Goal: Task Accomplishment & Management: Manage account settings

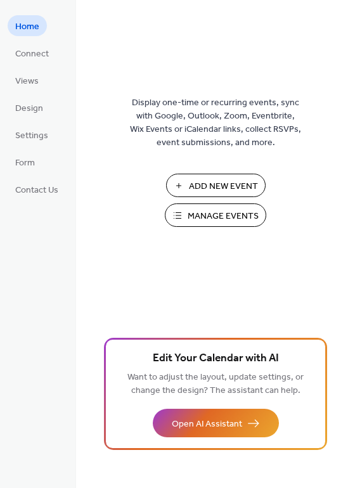
click at [190, 212] on span "Manage Events" at bounding box center [223, 216] width 71 height 13
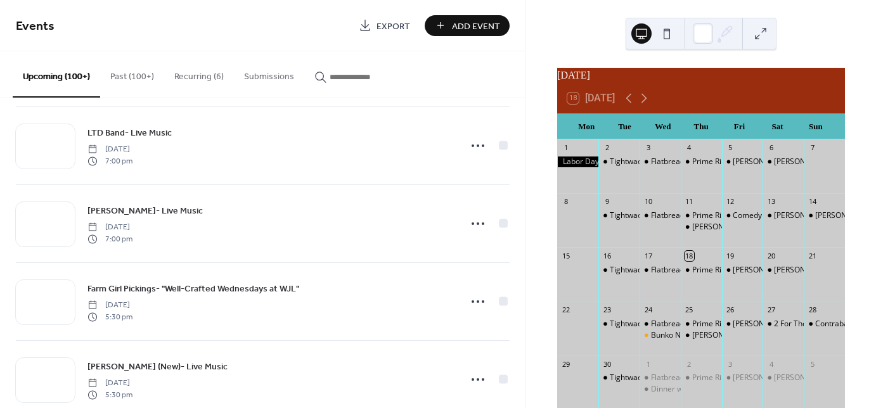
scroll to position [1572, 0]
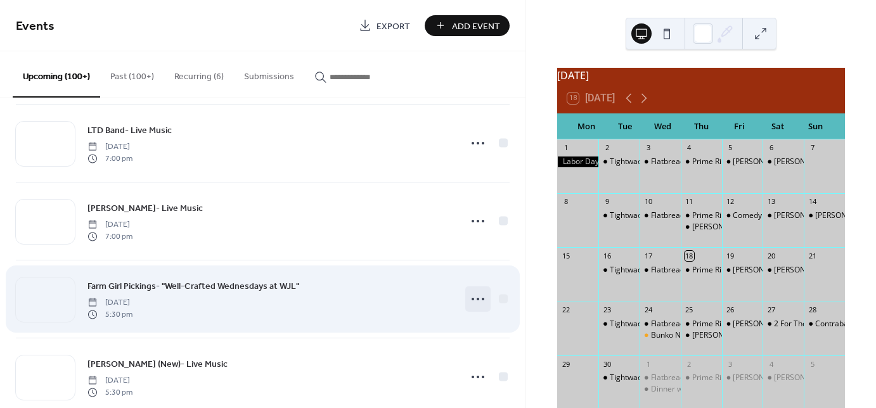
click at [475, 297] on icon at bounding box center [478, 299] width 20 height 20
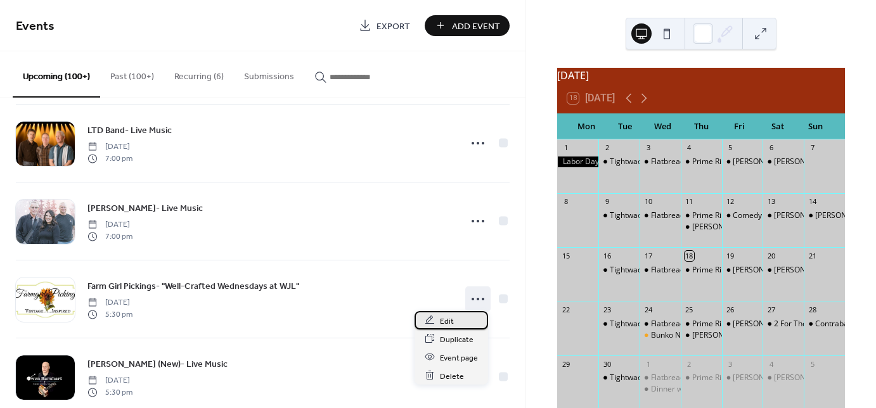
click at [446, 325] on span "Edit" at bounding box center [447, 320] width 14 height 13
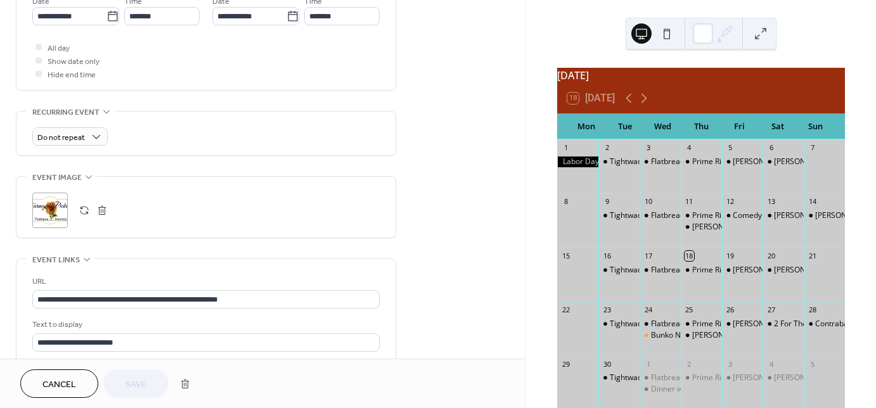
scroll to position [456, 0]
